Goal: Information Seeking & Learning: Find specific fact

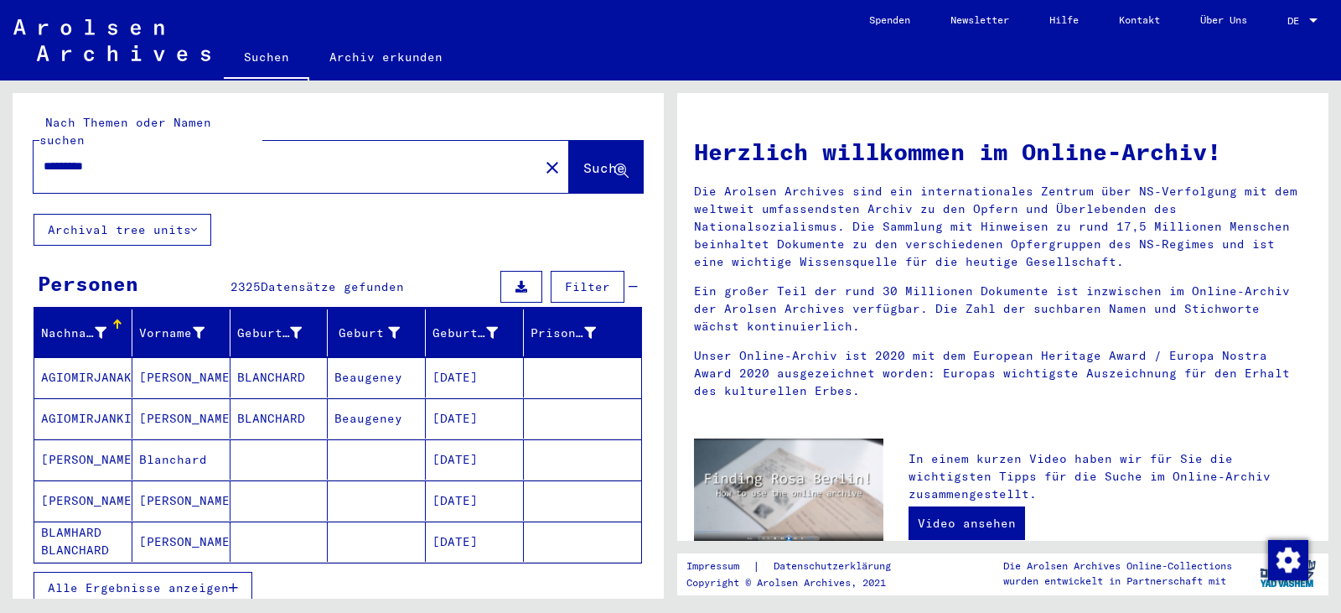
click at [1294, 15] on span "DE" at bounding box center [1296, 21] width 18 height 12
click at [1283, 28] on span "English" at bounding box center [1270, 29] width 41 height 13
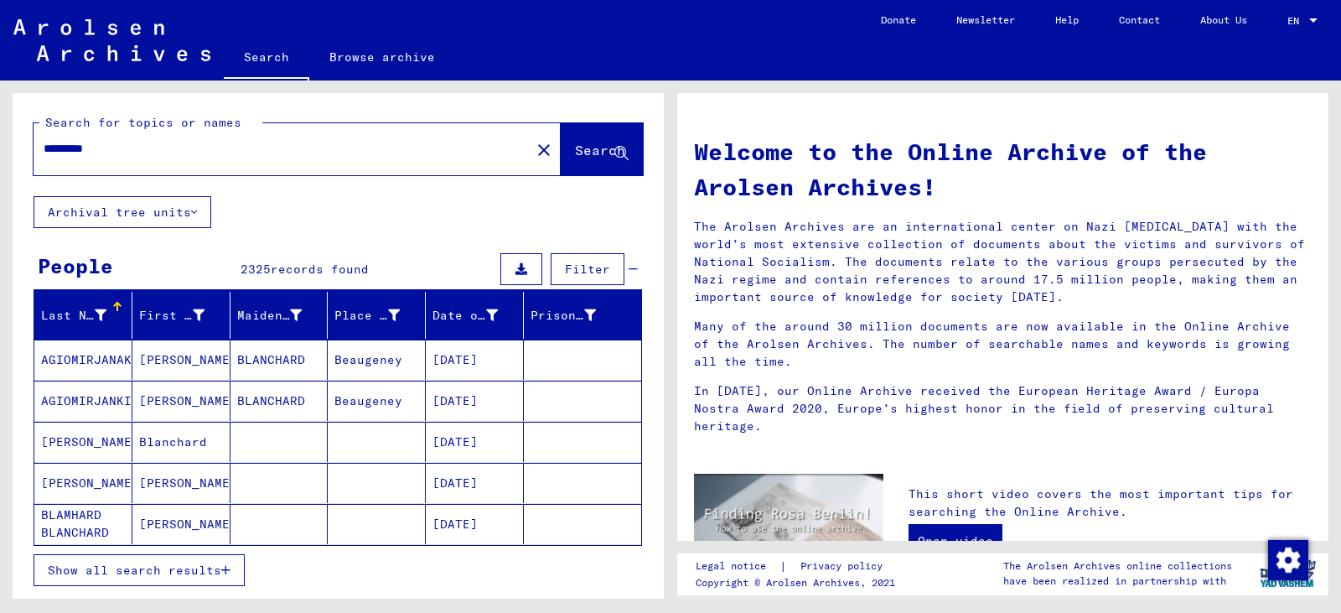
click at [147, 150] on input "*********" at bounding box center [277, 149] width 467 height 18
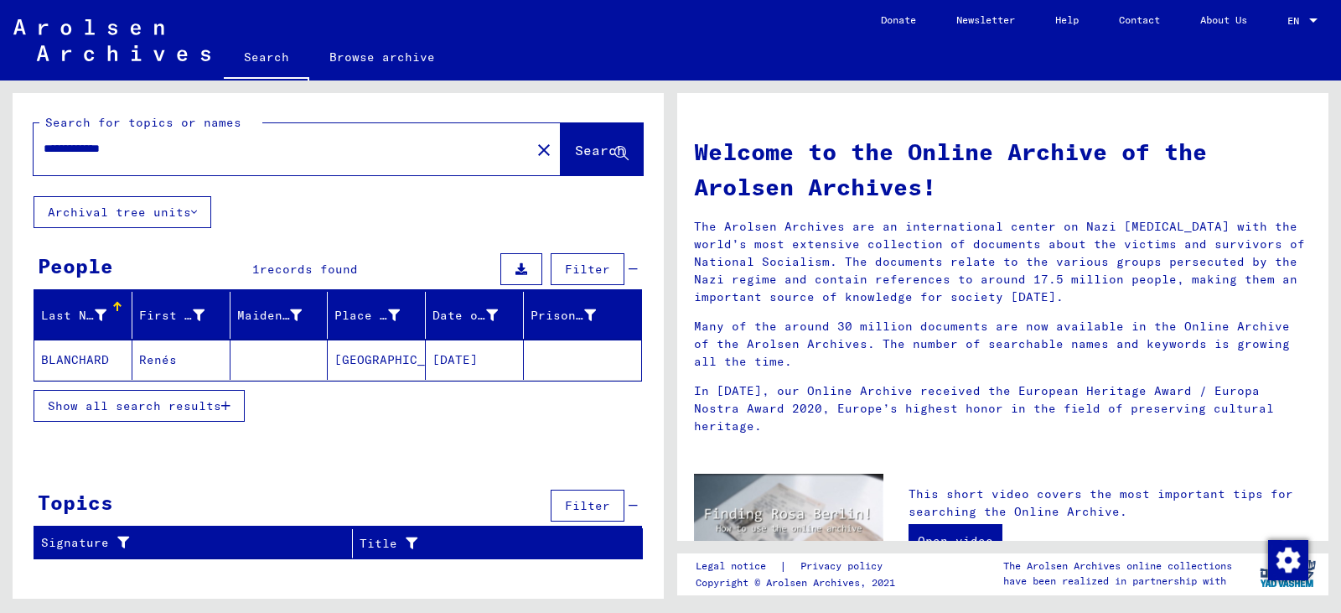
click at [147, 143] on input "**********" at bounding box center [277, 149] width 467 height 18
type input "**********"
click at [578, 156] on span "Search" at bounding box center [600, 150] width 50 height 17
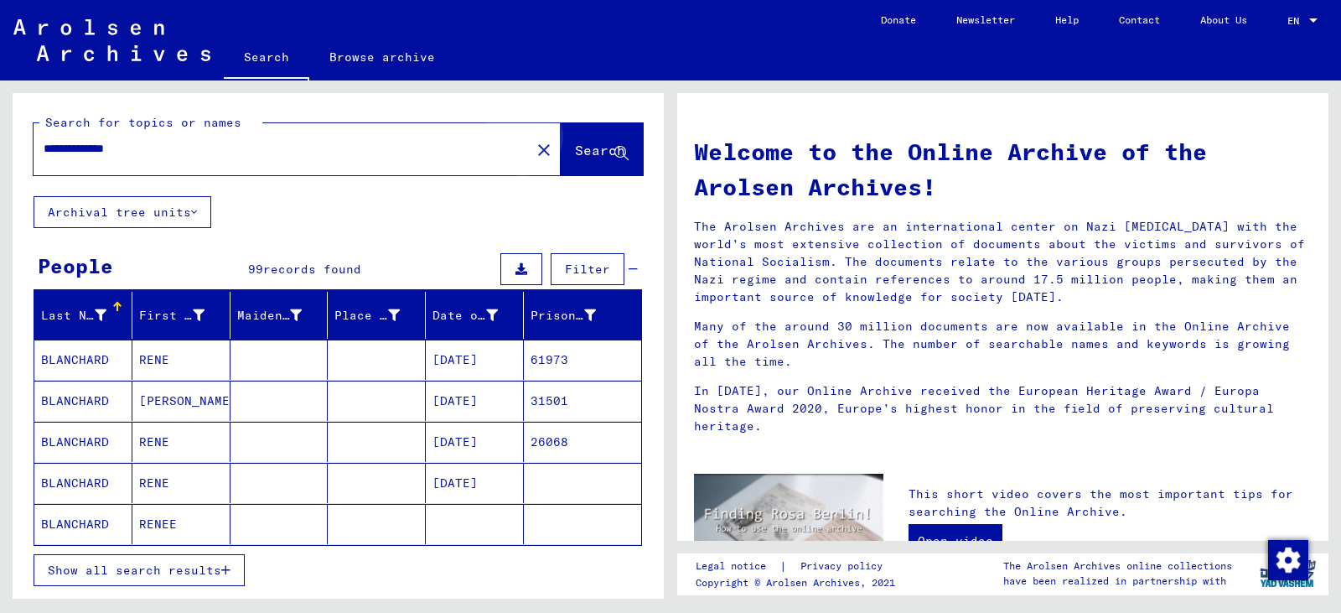
click at [578, 156] on span "Search" at bounding box center [600, 150] width 50 height 17
click at [606, 308] on div at bounding box center [607, 307] width 2 height 8
click at [486, 312] on icon at bounding box center [492, 315] width 12 height 12
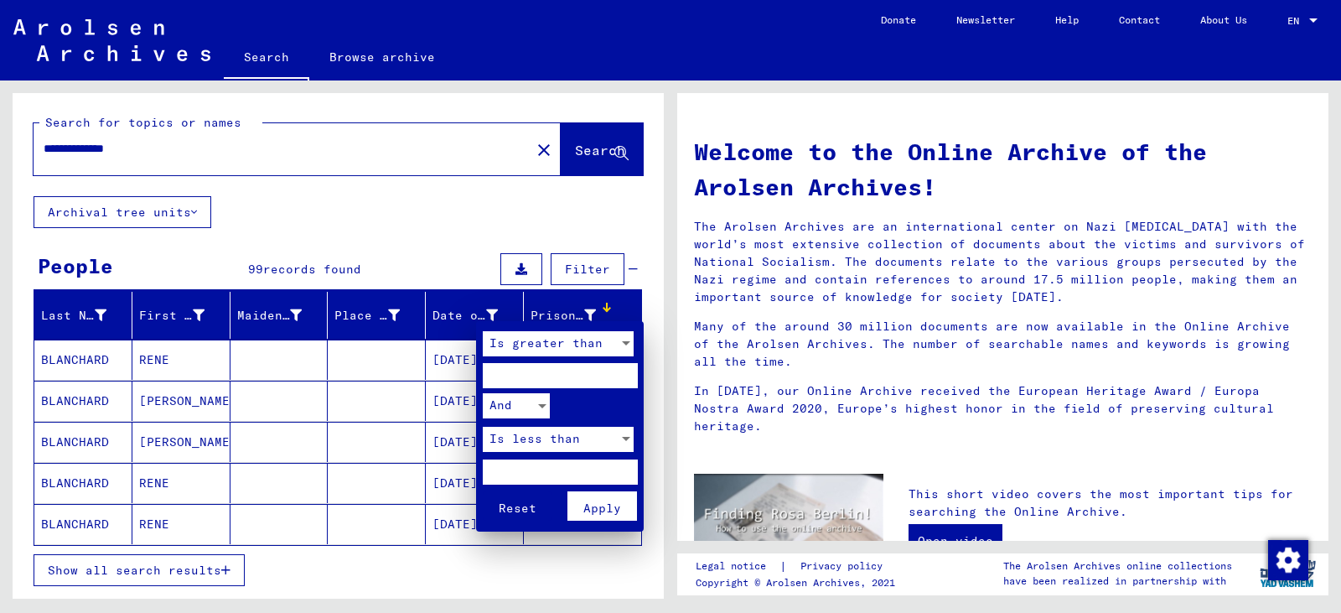
click at [480, 312] on div at bounding box center [670, 306] width 1341 height 613
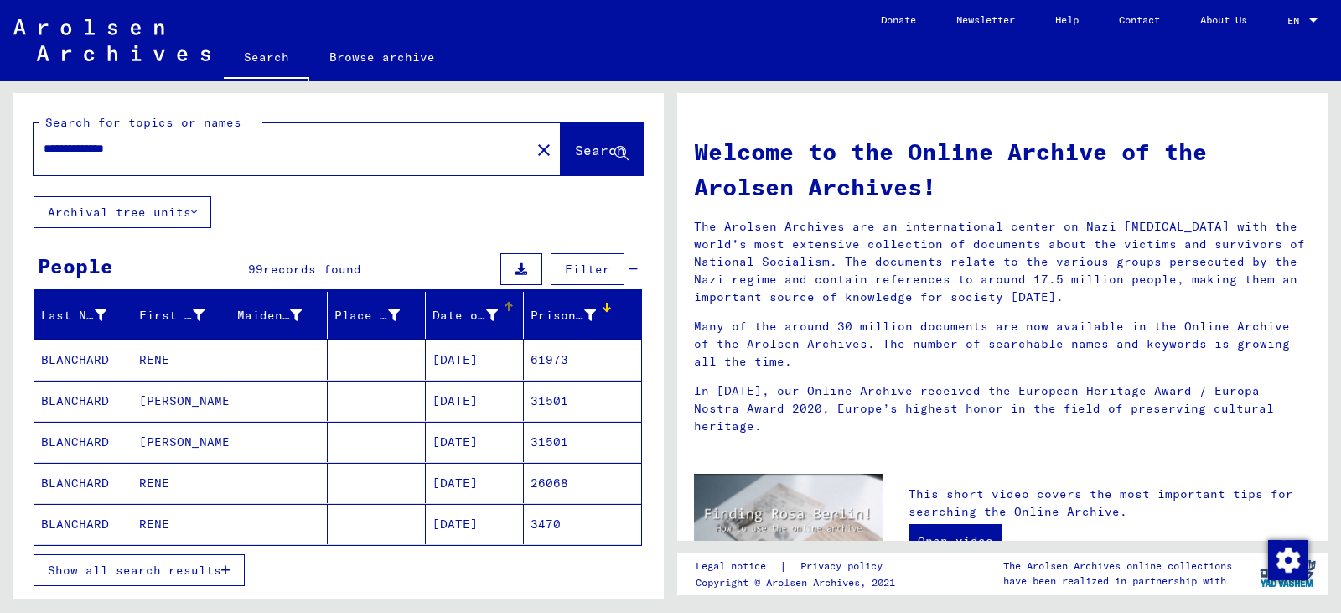
click at [448, 327] on div "Date of Birth" at bounding box center [477, 315] width 91 height 27
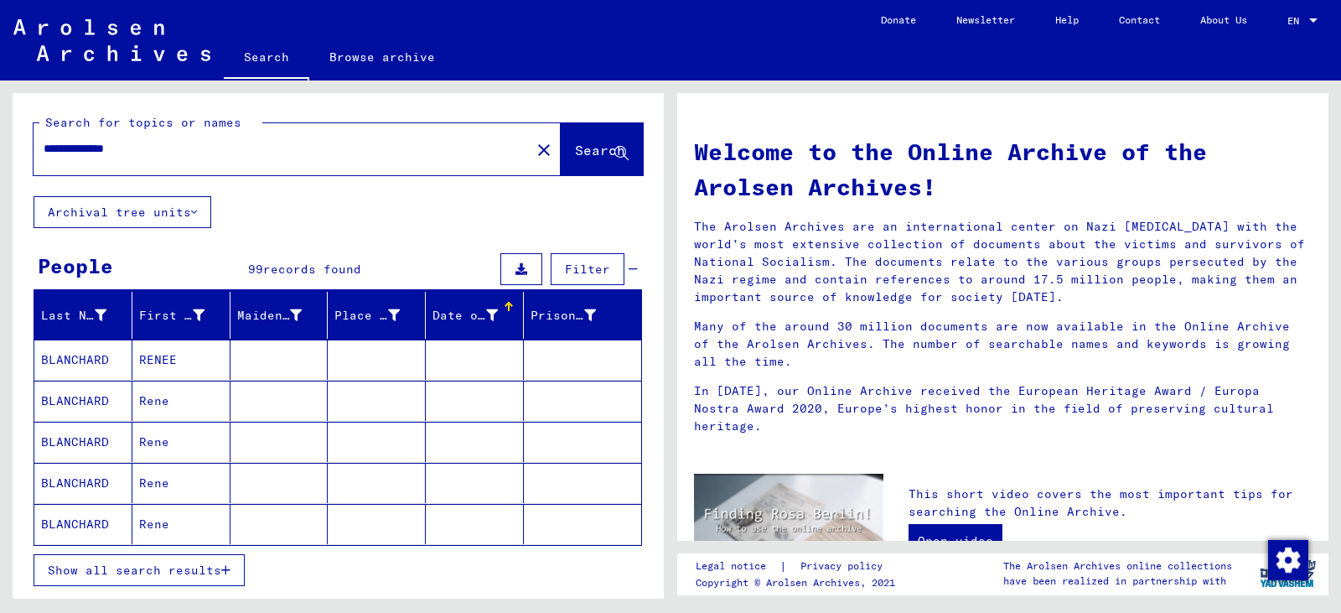
click at [508, 305] on div at bounding box center [510, 304] width 5 height 5
click at [220, 572] on span "Show all search results" at bounding box center [134, 569] width 173 height 15
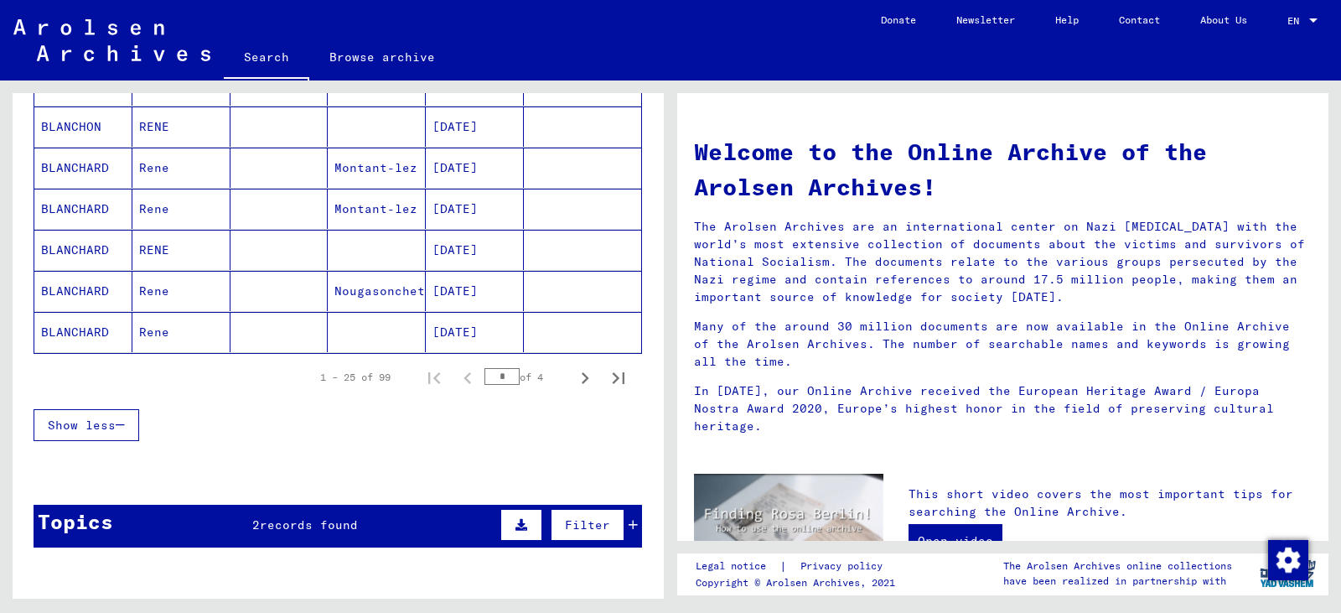
scroll to position [1106, 0]
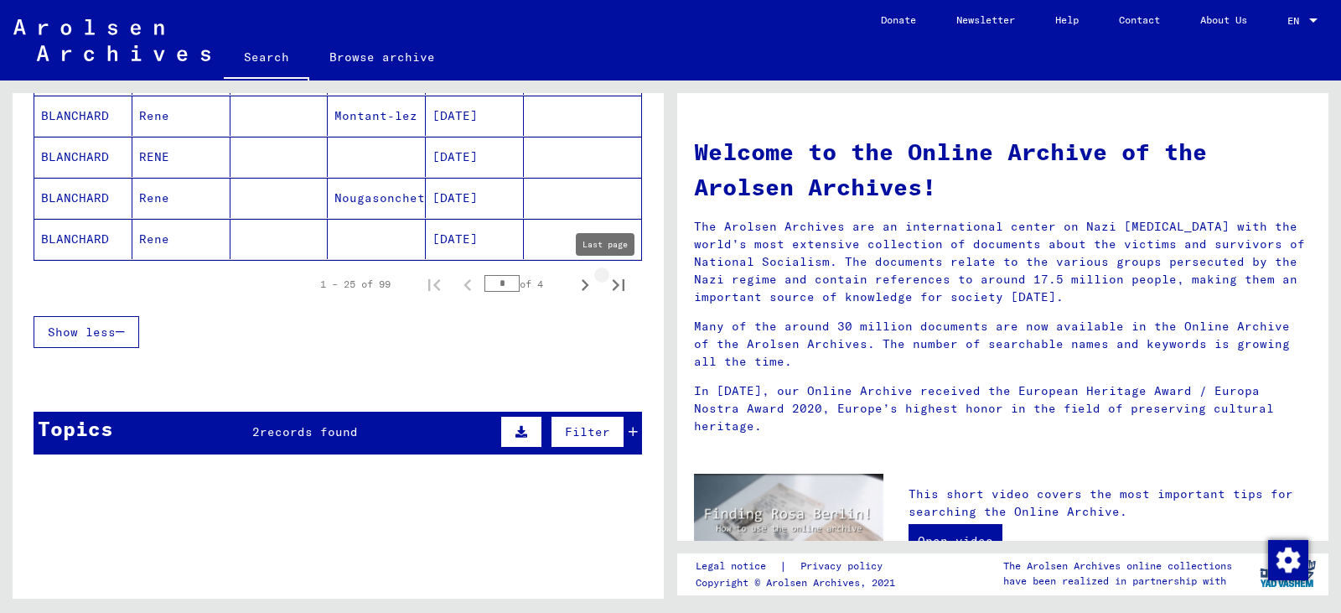
click at [608, 287] on icon "Last page" at bounding box center [618, 284] width 23 height 23
type input "*"
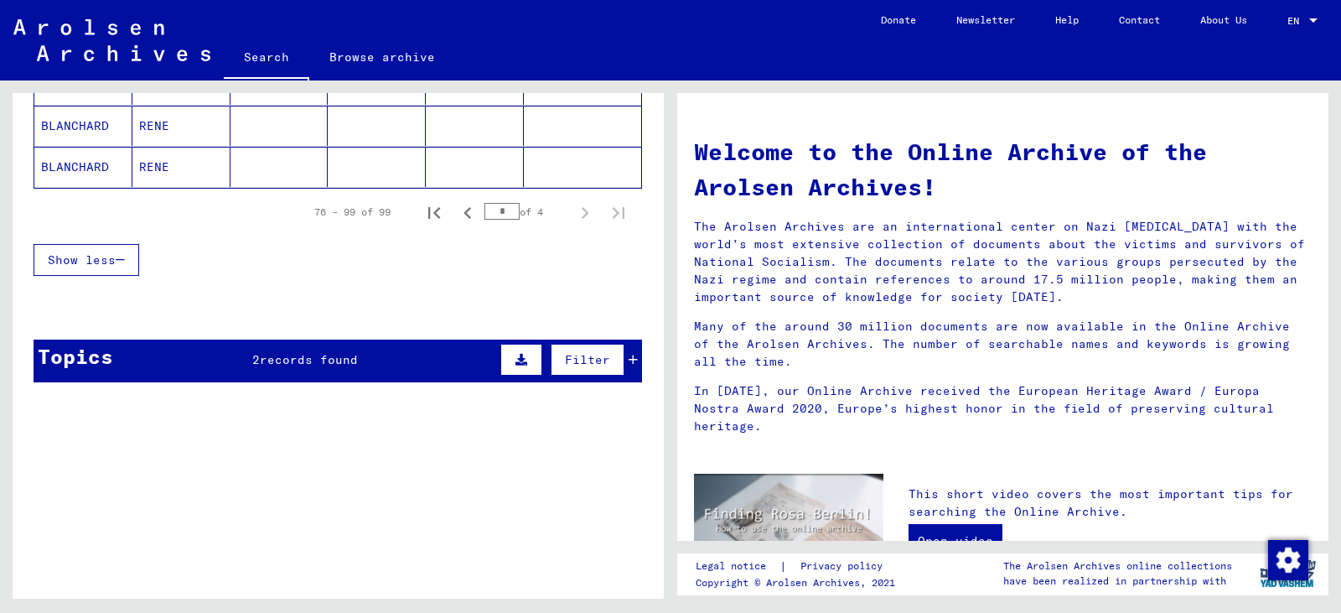
scroll to position [1142, 0]
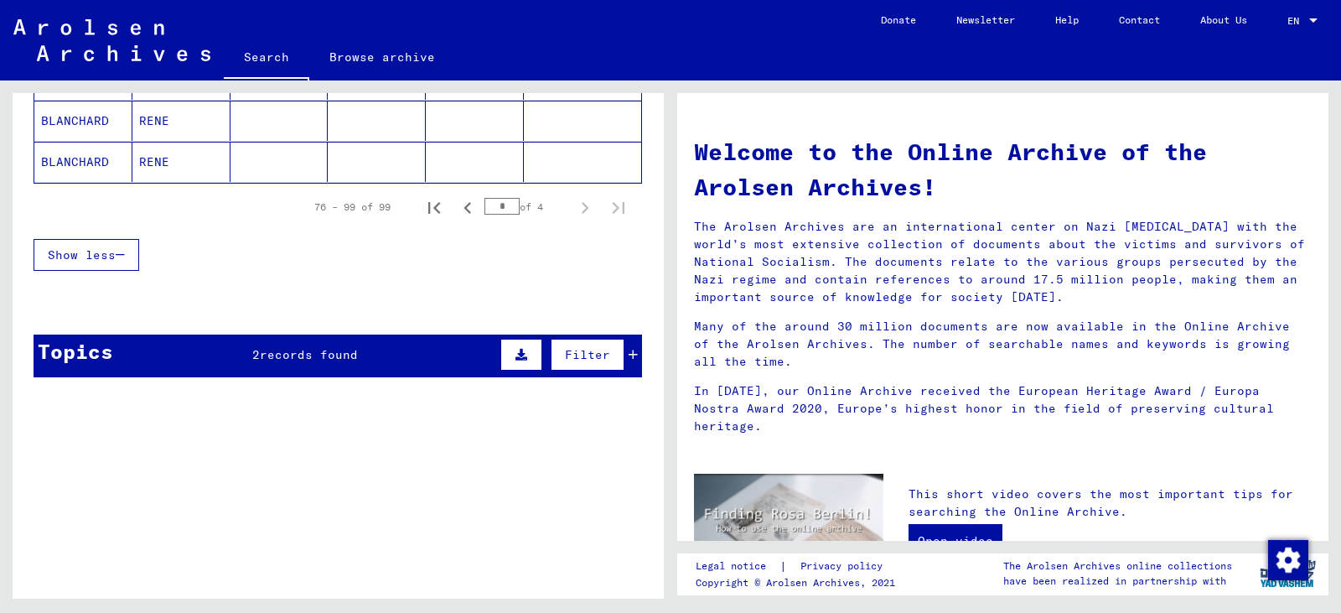
click at [297, 354] on span "records found" at bounding box center [309, 354] width 98 height 15
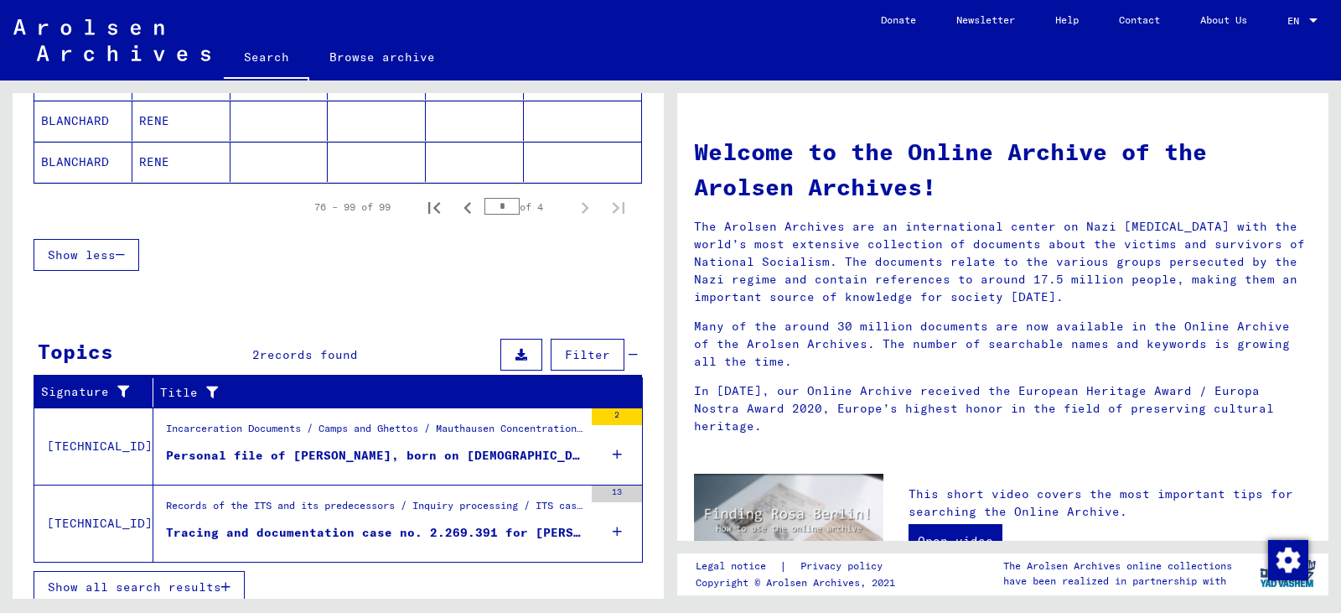
click at [76, 519] on td "[TECHNICAL_ID]" at bounding box center [93, 522] width 119 height 77
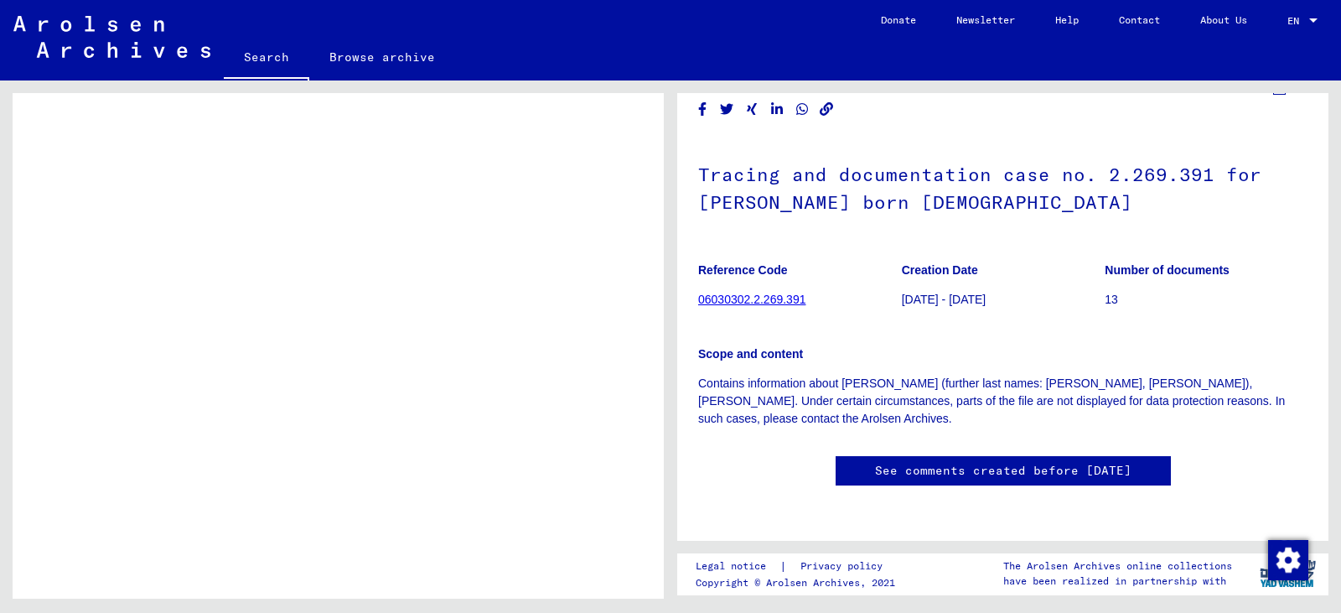
scroll to position [587, 0]
